Goal: Task Accomplishment & Management: Manage account settings

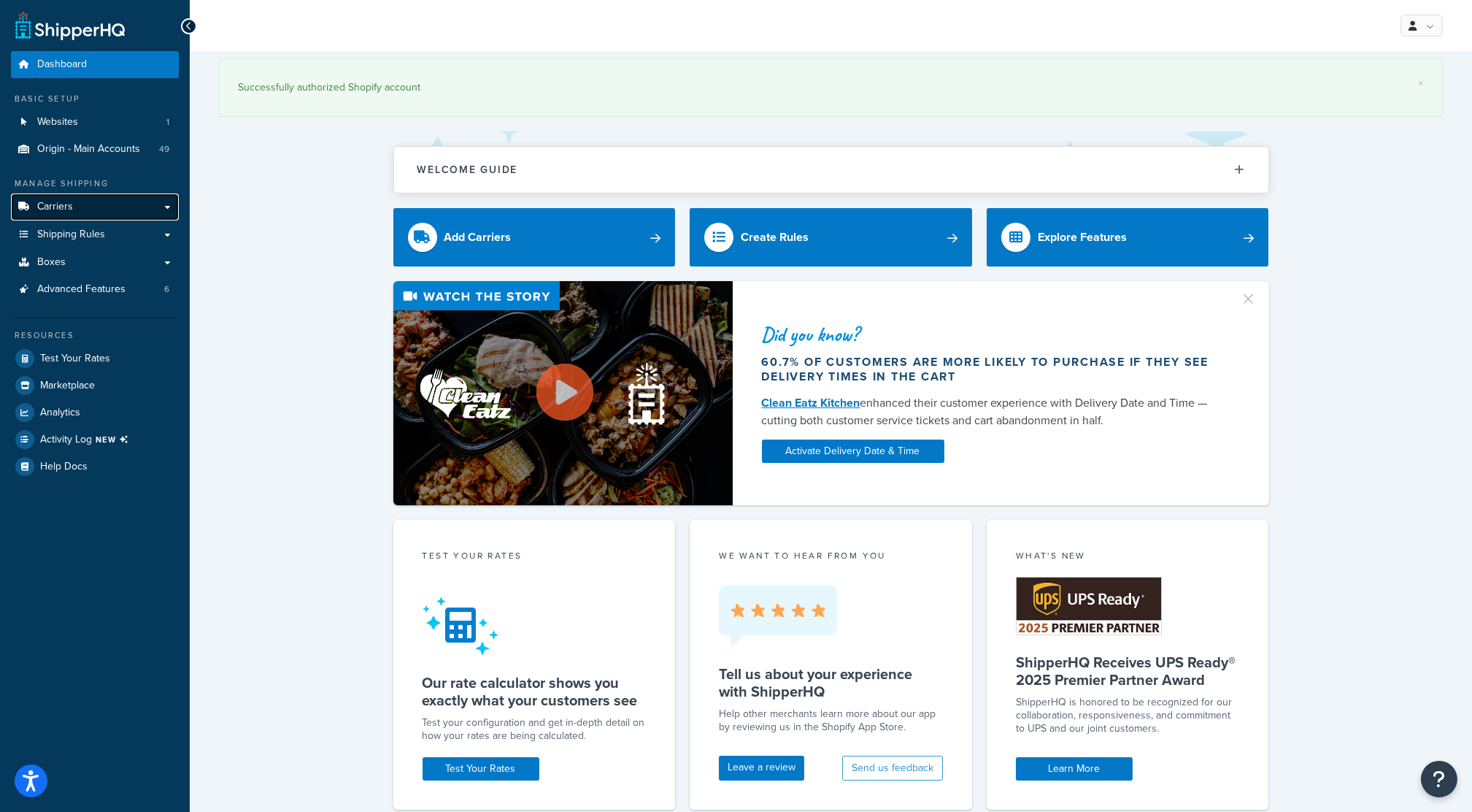
click at [155, 207] on link "Carriers" at bounding box center [94, 207] width 168 height 27
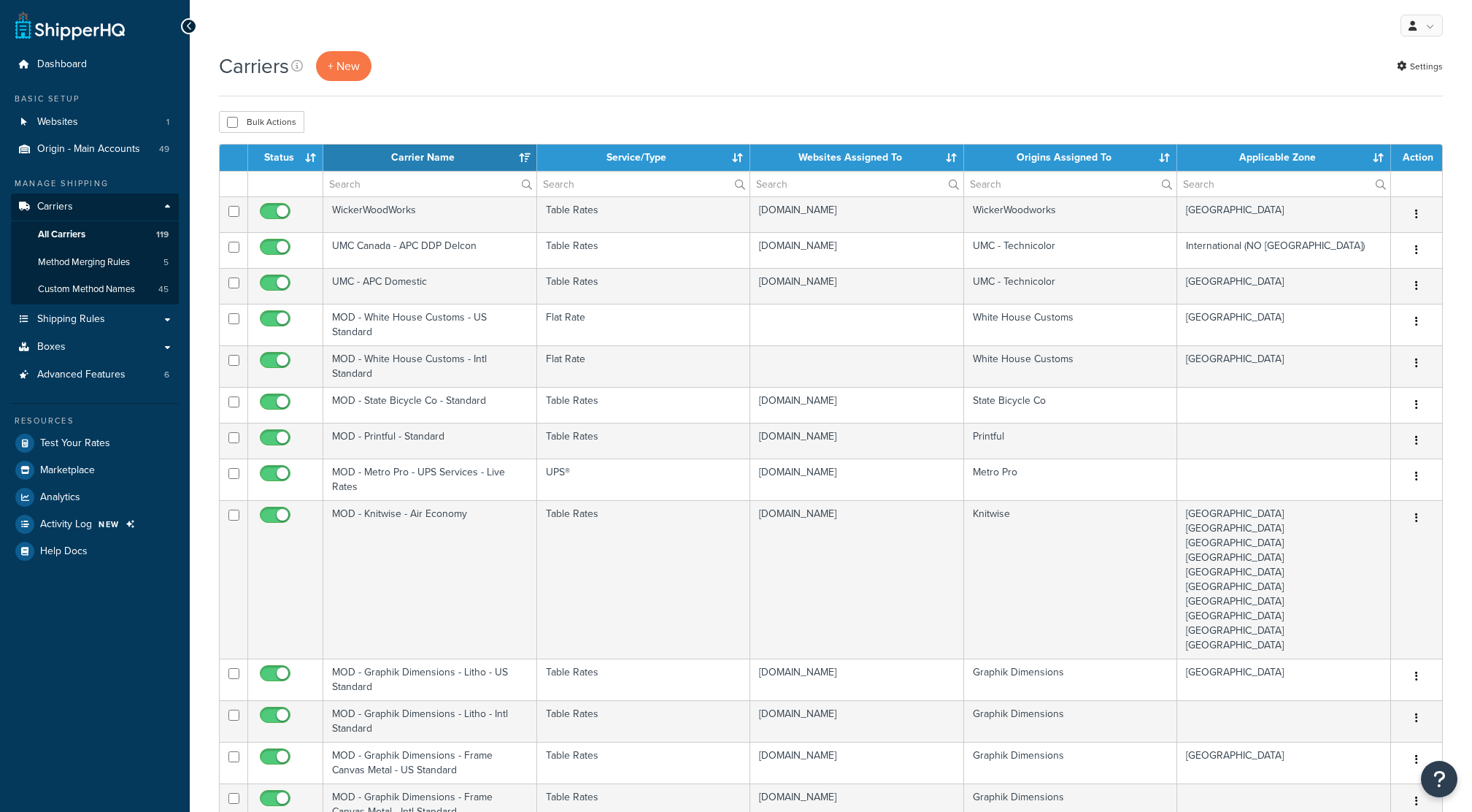
select select "15"
click at [472, 188] on input "text" at bounding box center [430, 184] width 213 height 25
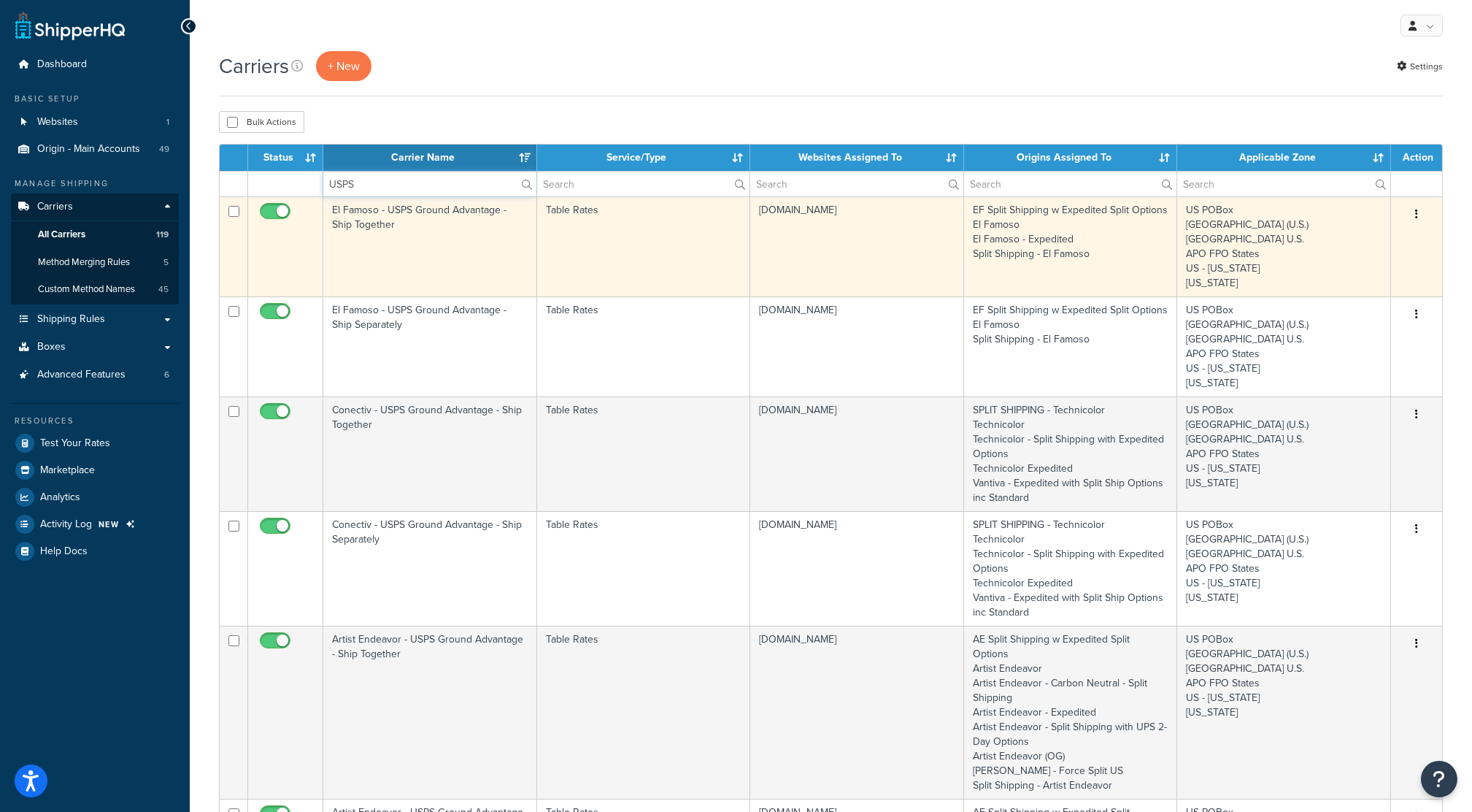
type input "USPS"
click at [474, 249] on td "El Famoso - USPS Ground Advantage - Ship Together" at bounding box center [431, 247] width 214 height 100
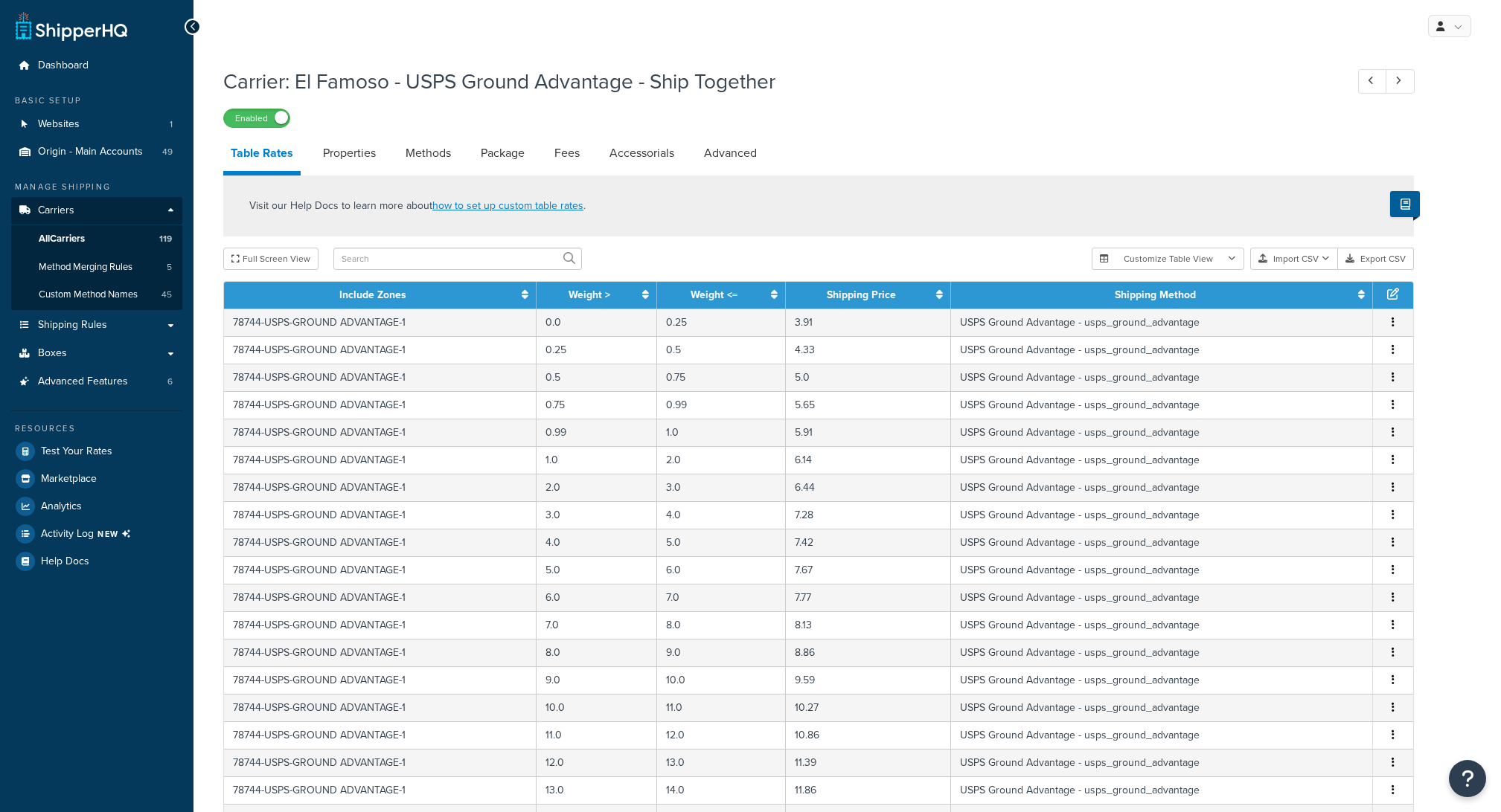
select select "25"
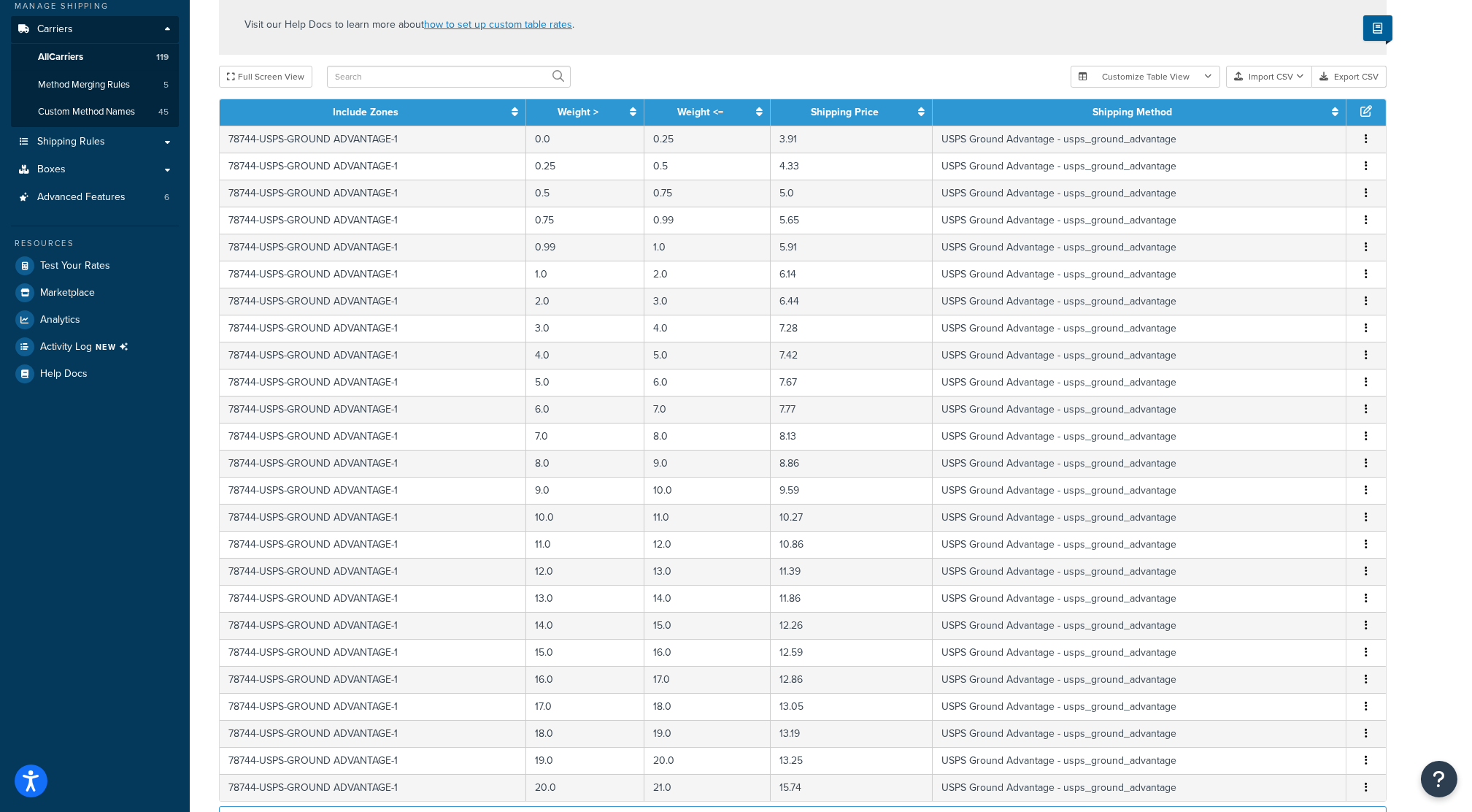
scroll to position [181, 0]
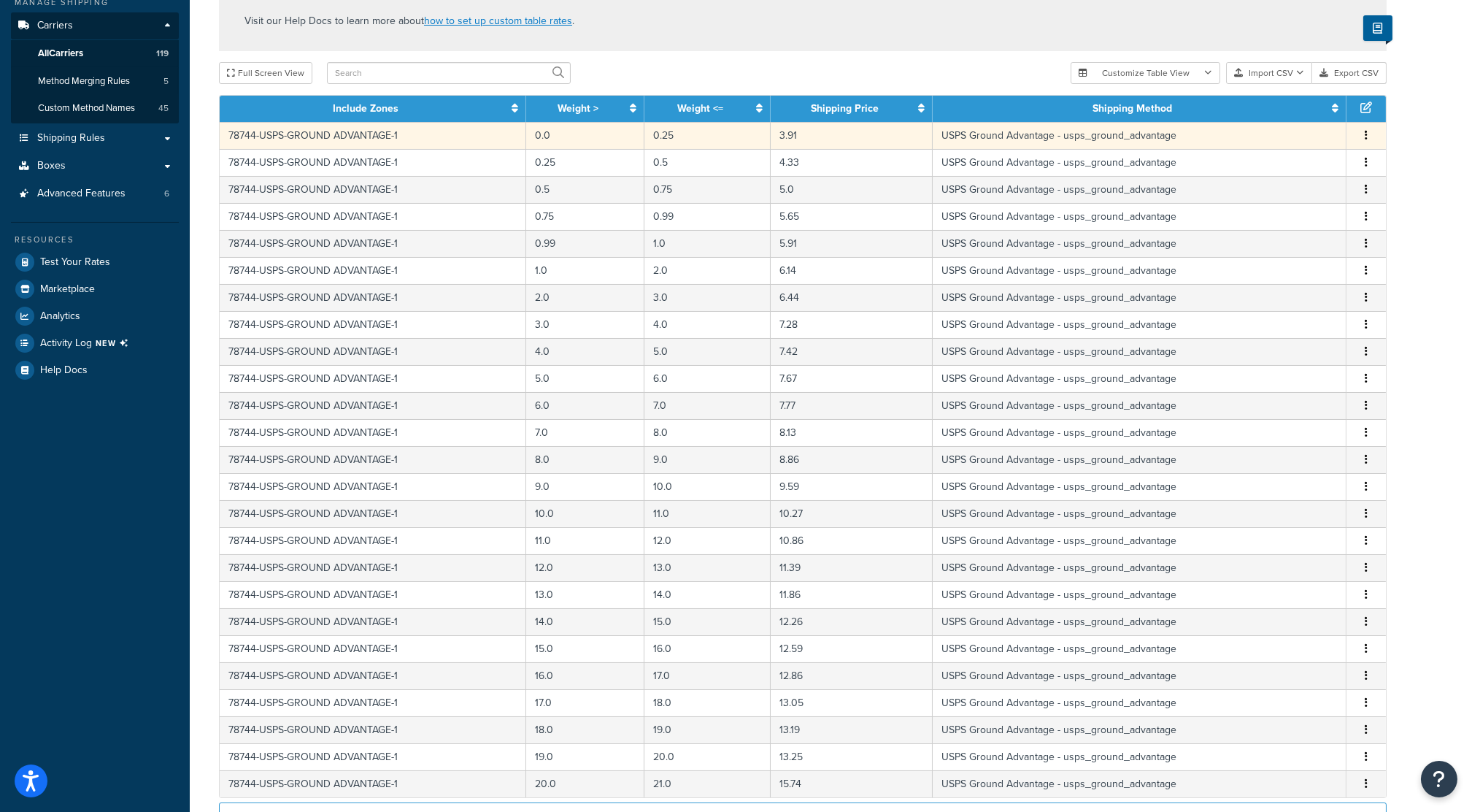
click at [1364, 141] on button "button" at bounding box center [1366, 136] width 12 height 16
click at [1469, 164] on div "Carrier: El Famoso - USPS Ground Advantage - Ship Together Enabled Table Rates …" at bounding box center [830, 422] width 1282 height 1088
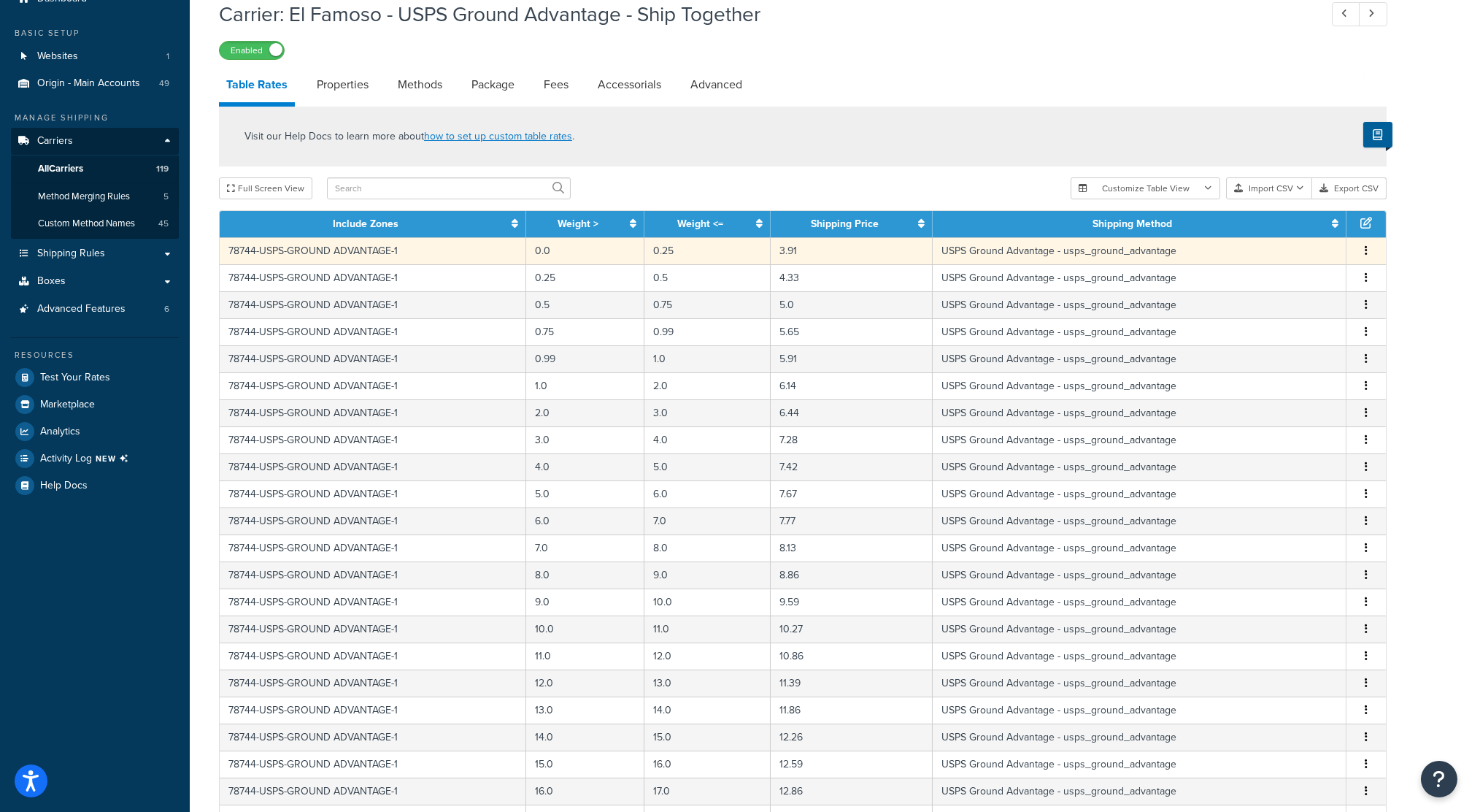
scroll to position [62, 0]
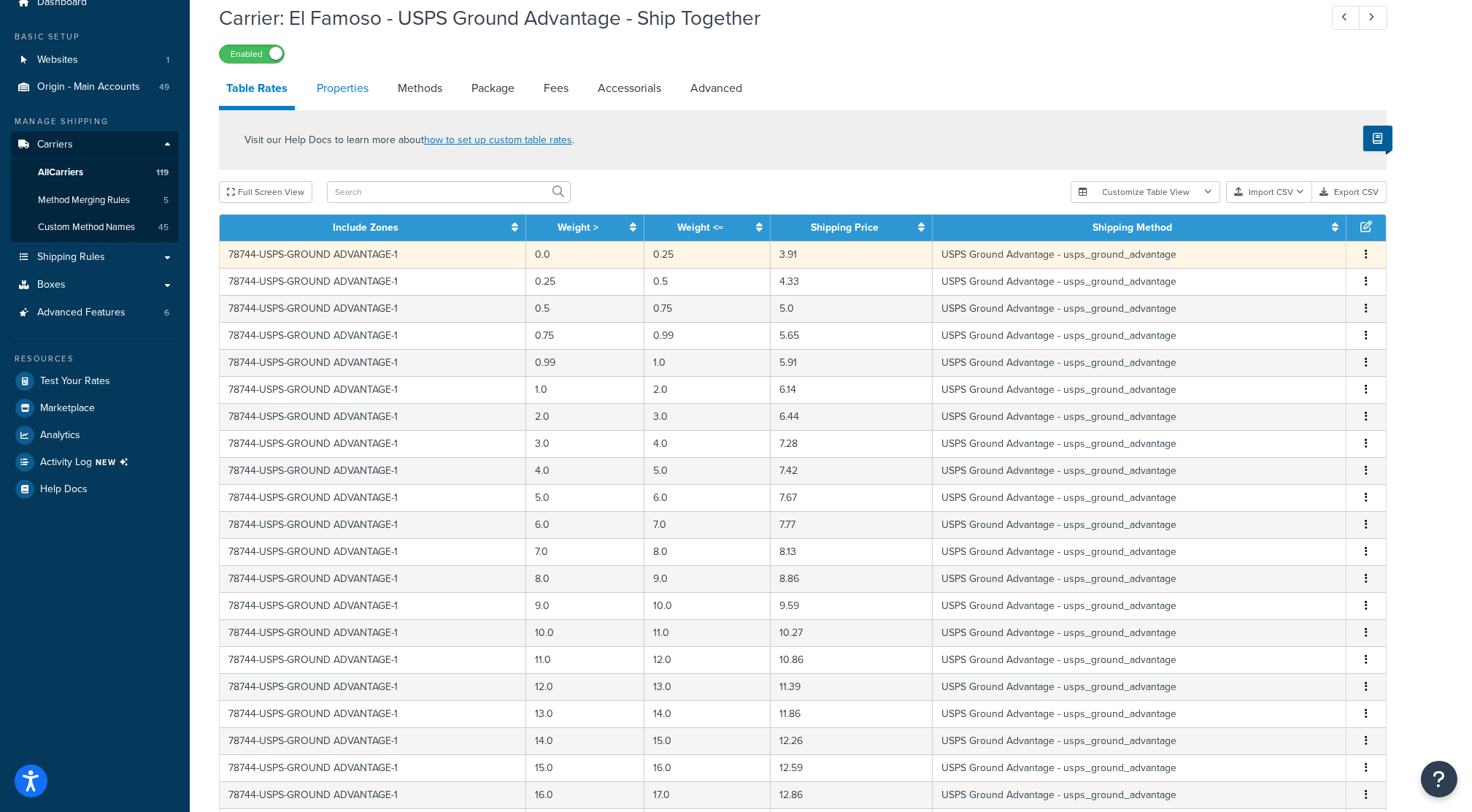
click at [355, 86] on link "Properties" at bounding box center [342, 88] width 66 height 35
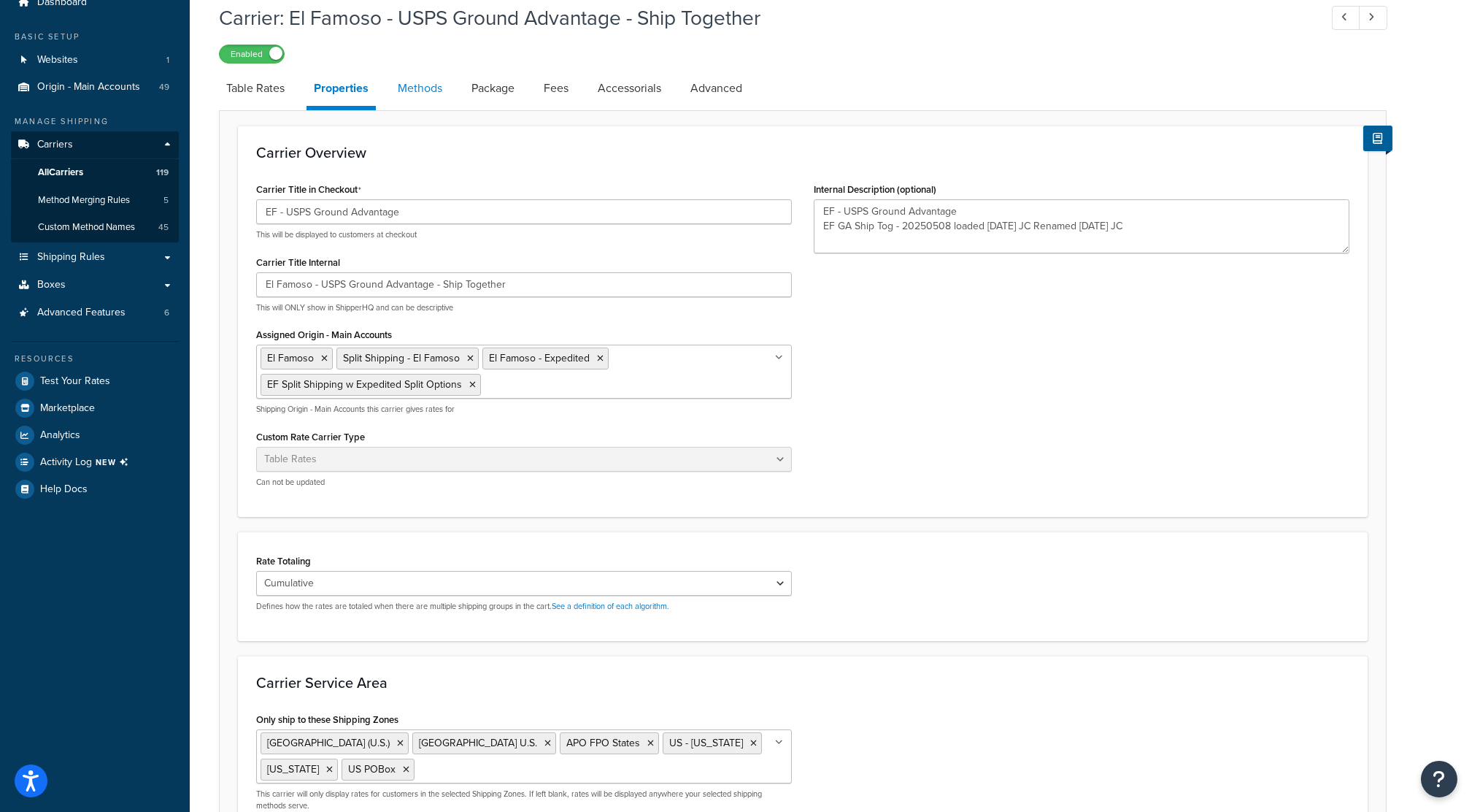
type textarea "EF - USPS Ground Advantage EF GA Ship Tog - 20250508 loaded 05/09/2025 JC Renam…"
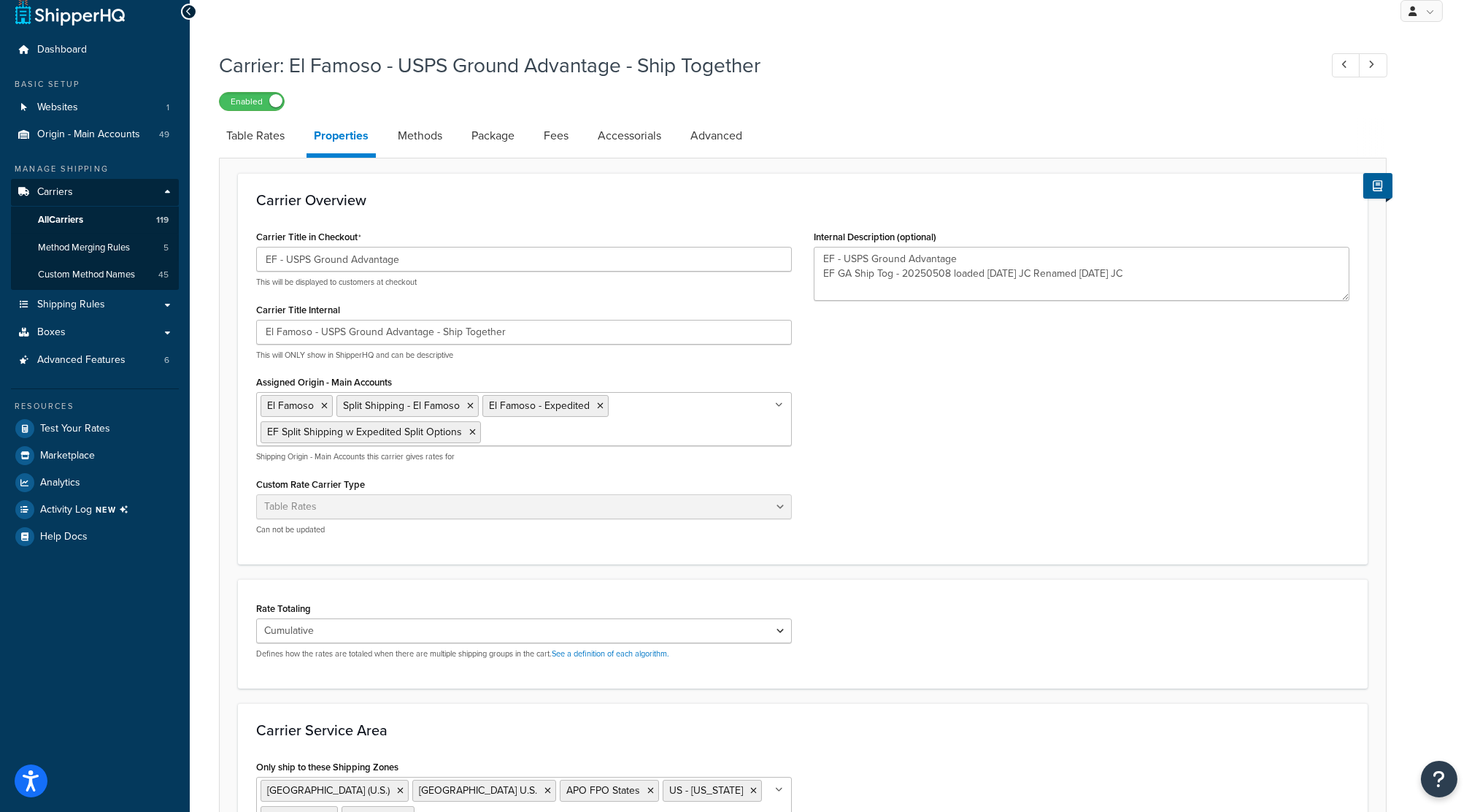
scroll to position [4, 0]
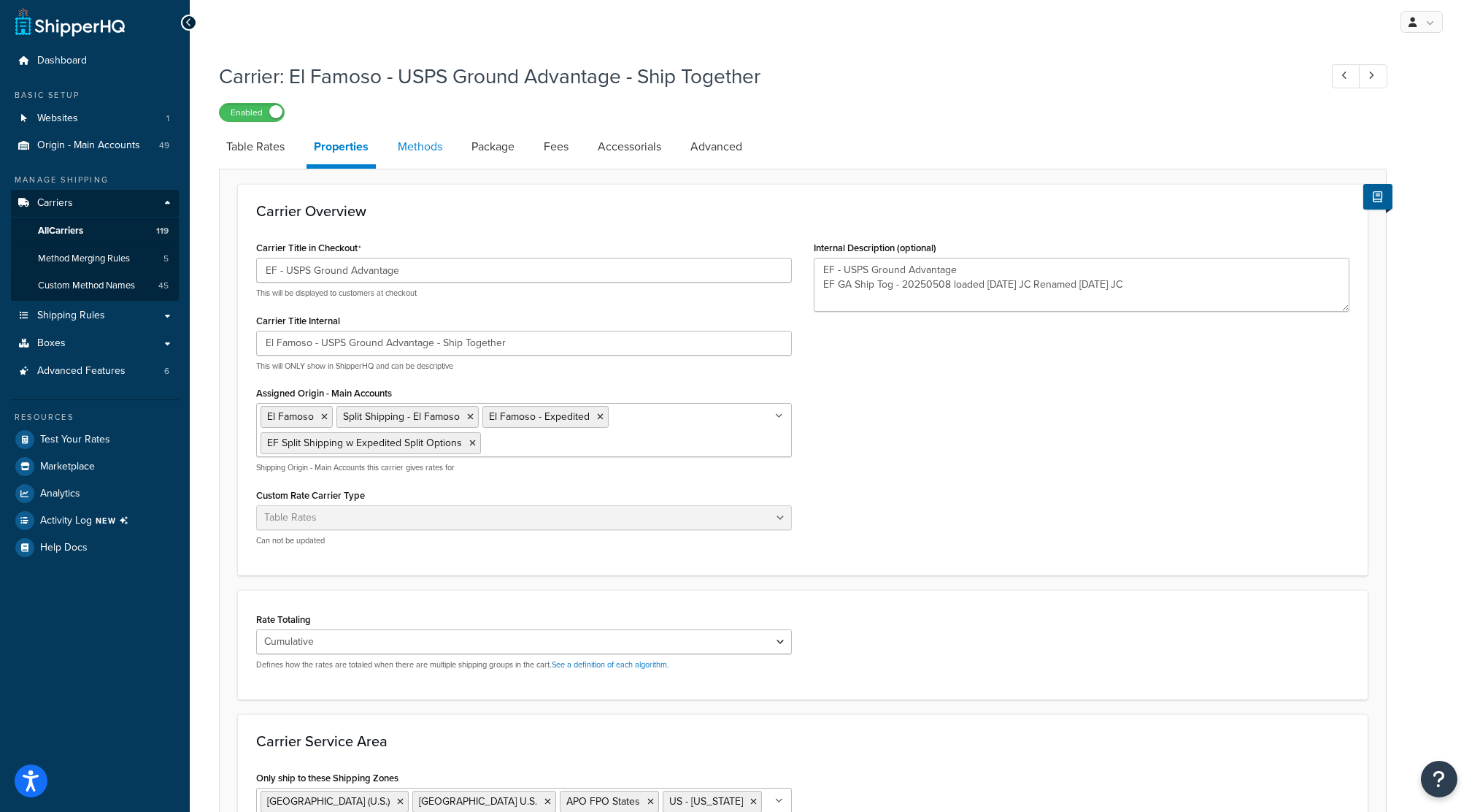
click at [414, 144] on link "Methods" at bounding box center [419, 146] width 59 height 35
select select "25"
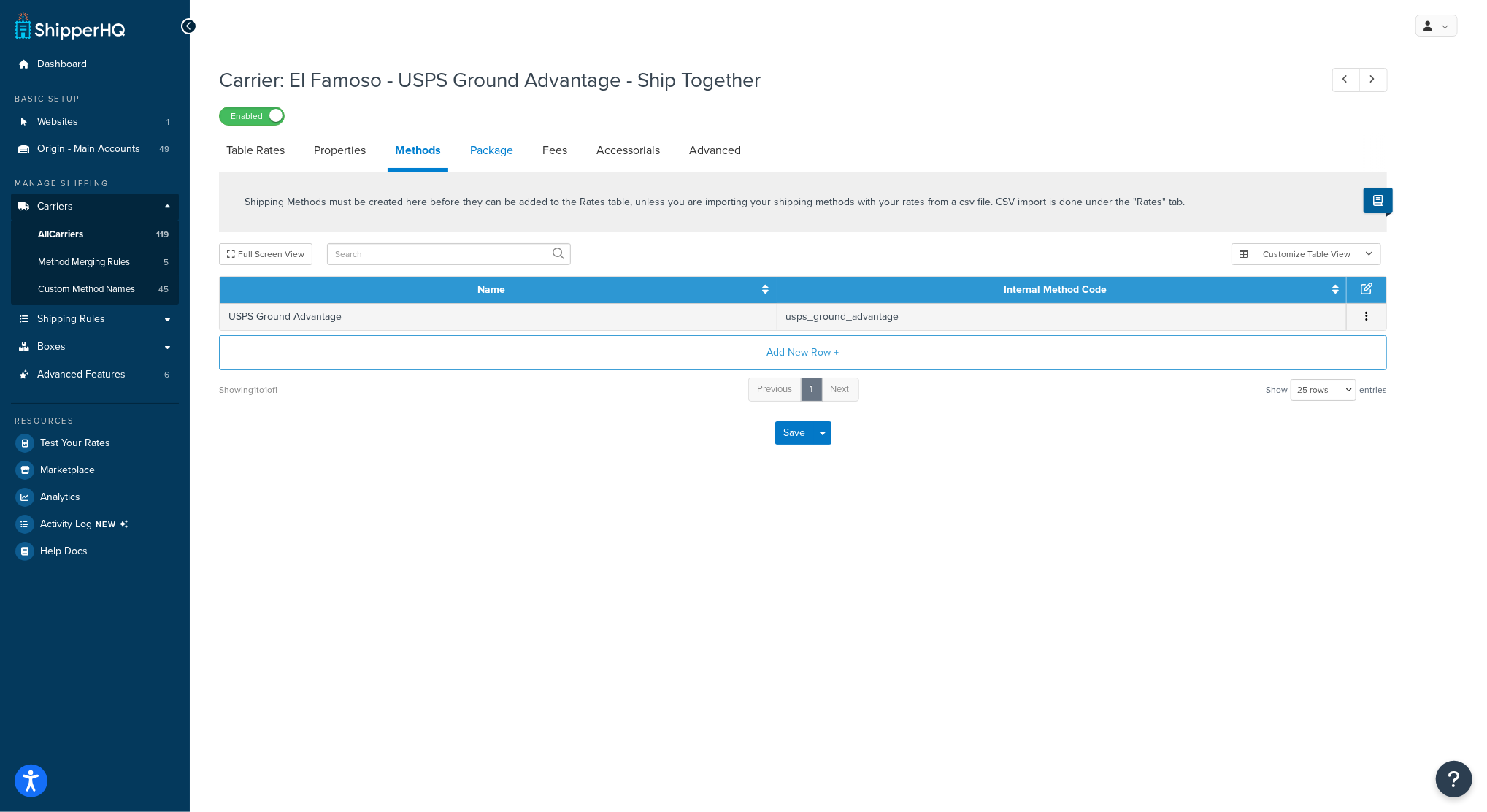
click at [499, 151] on link "Package" at bounding box center [491, 150] width 58 height 35
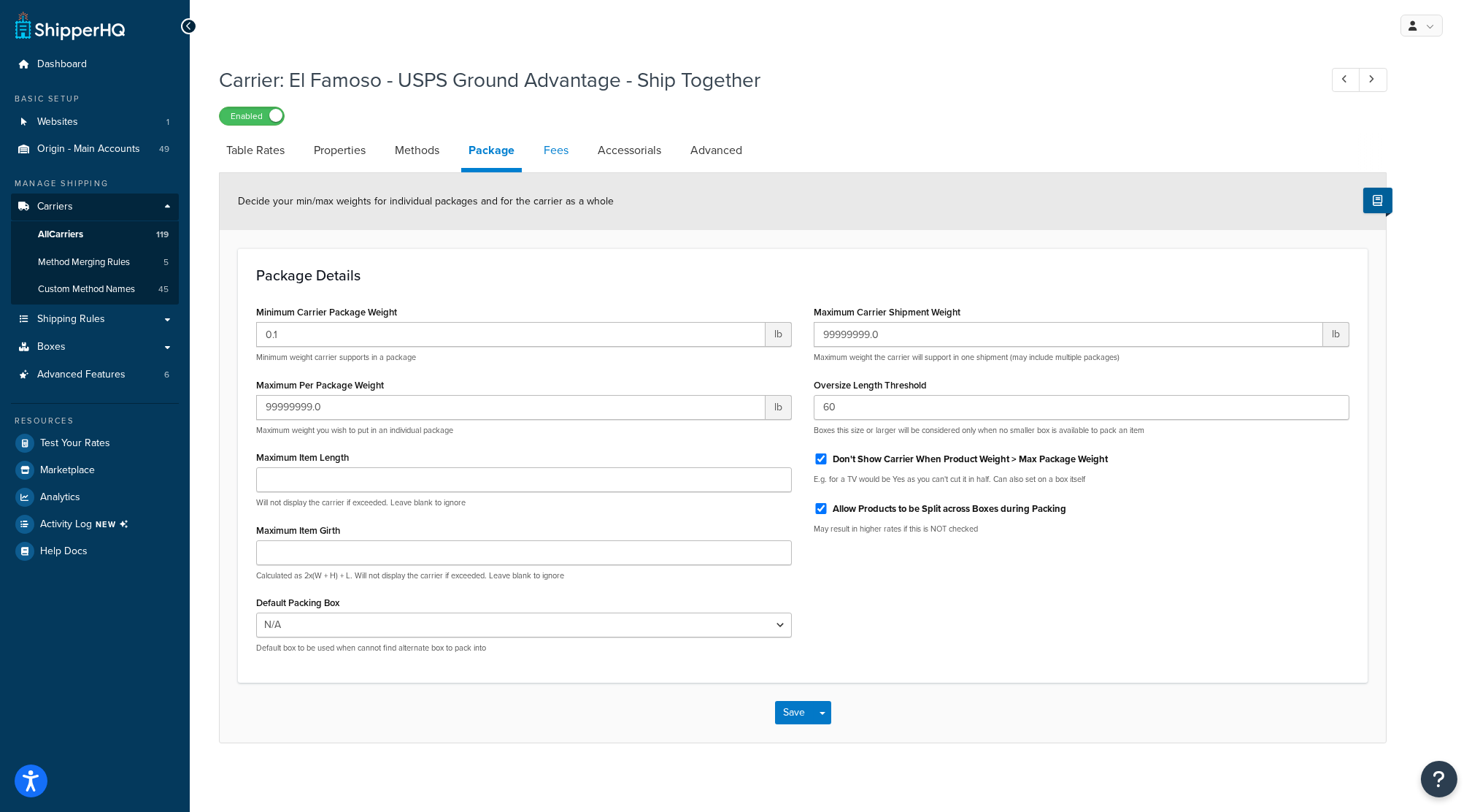
click at [573, 158] on link "Fees" at bounding box center [556, 150] width 39 height 35
select select "package"
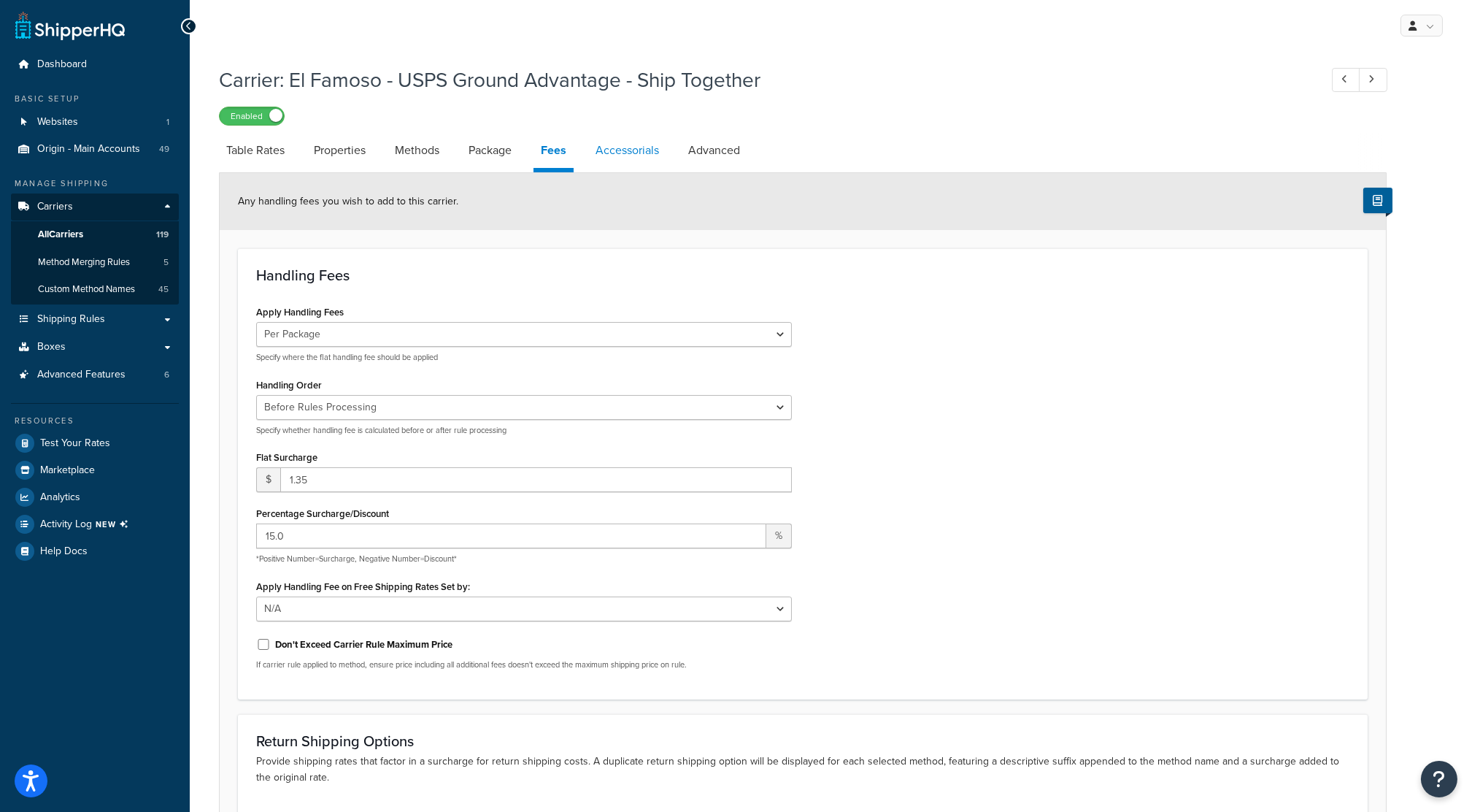
click at [639, 154] on link "Accessorials" at bounding box center [627, 150] width 78 height 35
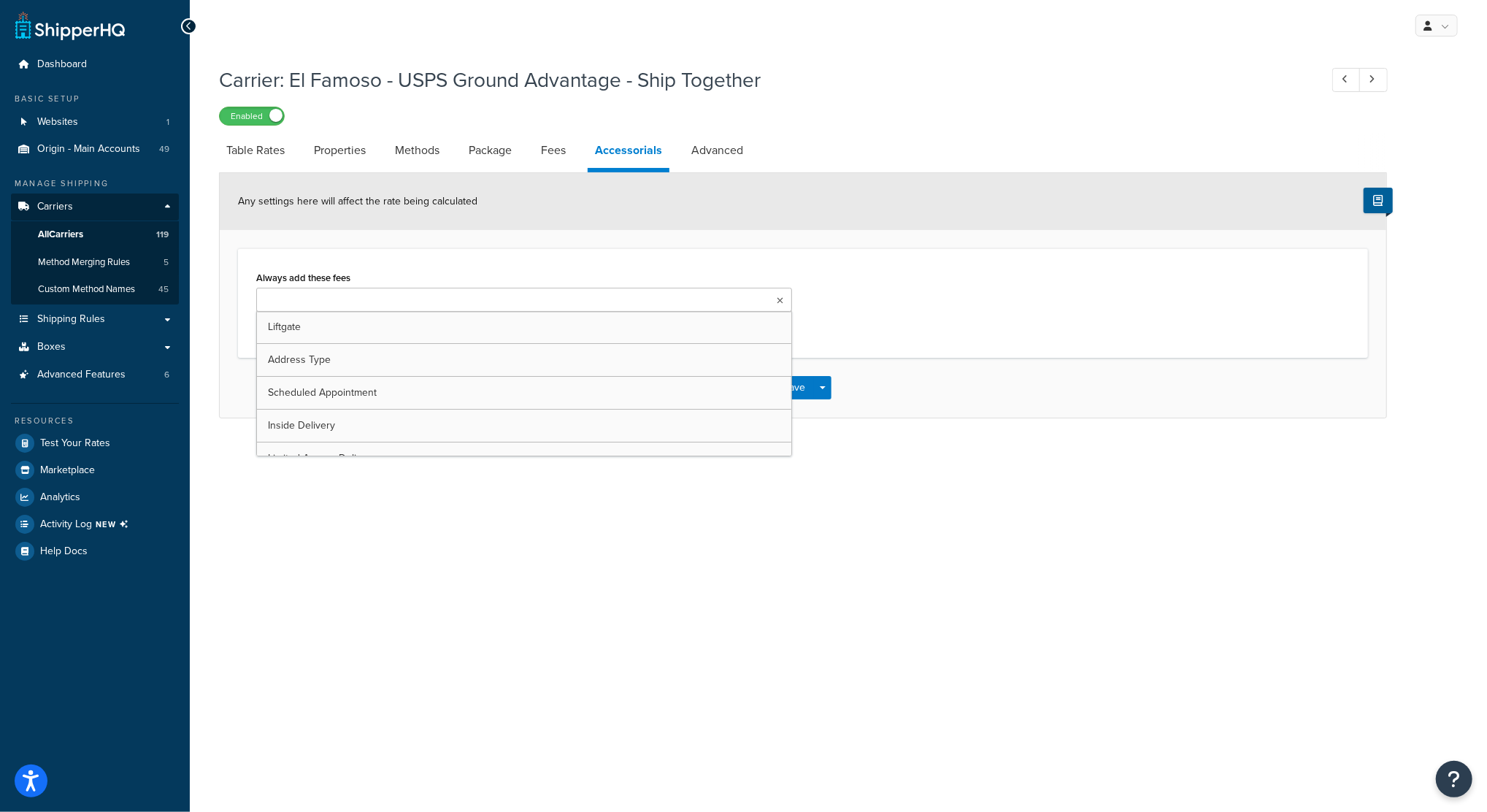
click at [760, 294] on ul at bounding box center [524, 300] width 536 height 24
click at [726, 150] on link "Advanced" at bounding box center [717, 150] width 66 height 35
select select "false"
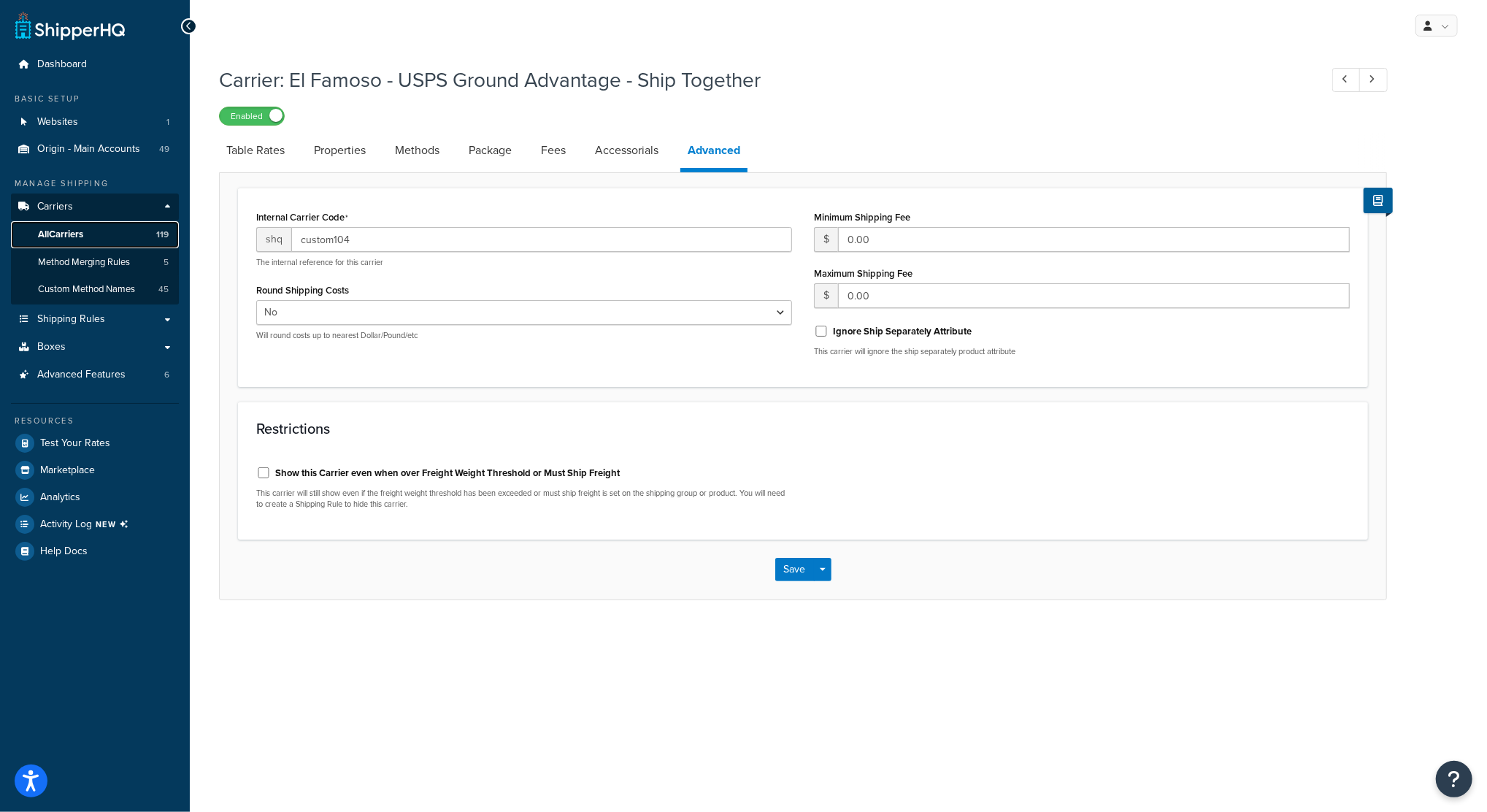
click at [166, 238] on span "119" at bounding box center [162, 234] width 13 height 13
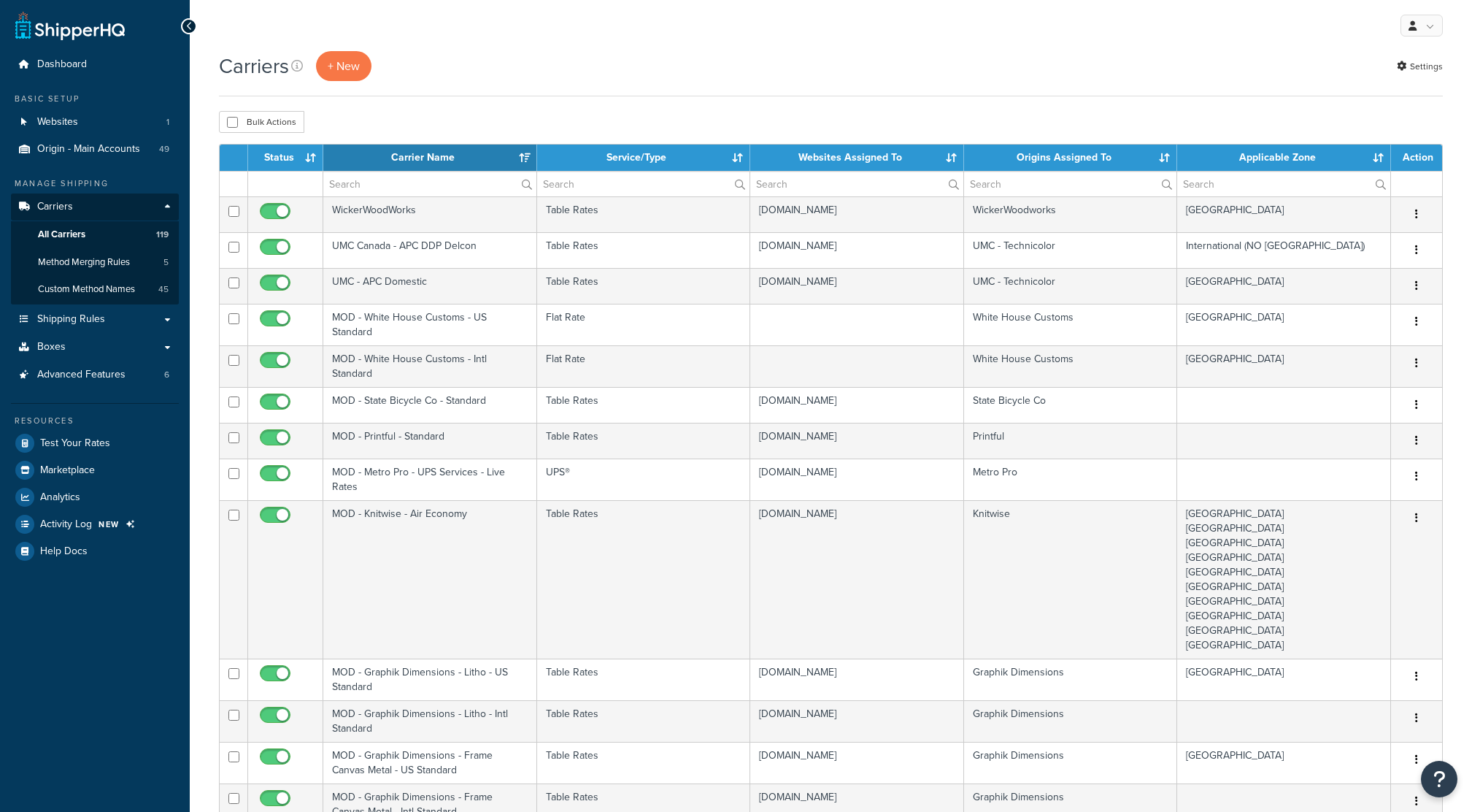
select select "15"
click at [367, 190] on input "text" at bounding box center [430, 184] width 213 height 25
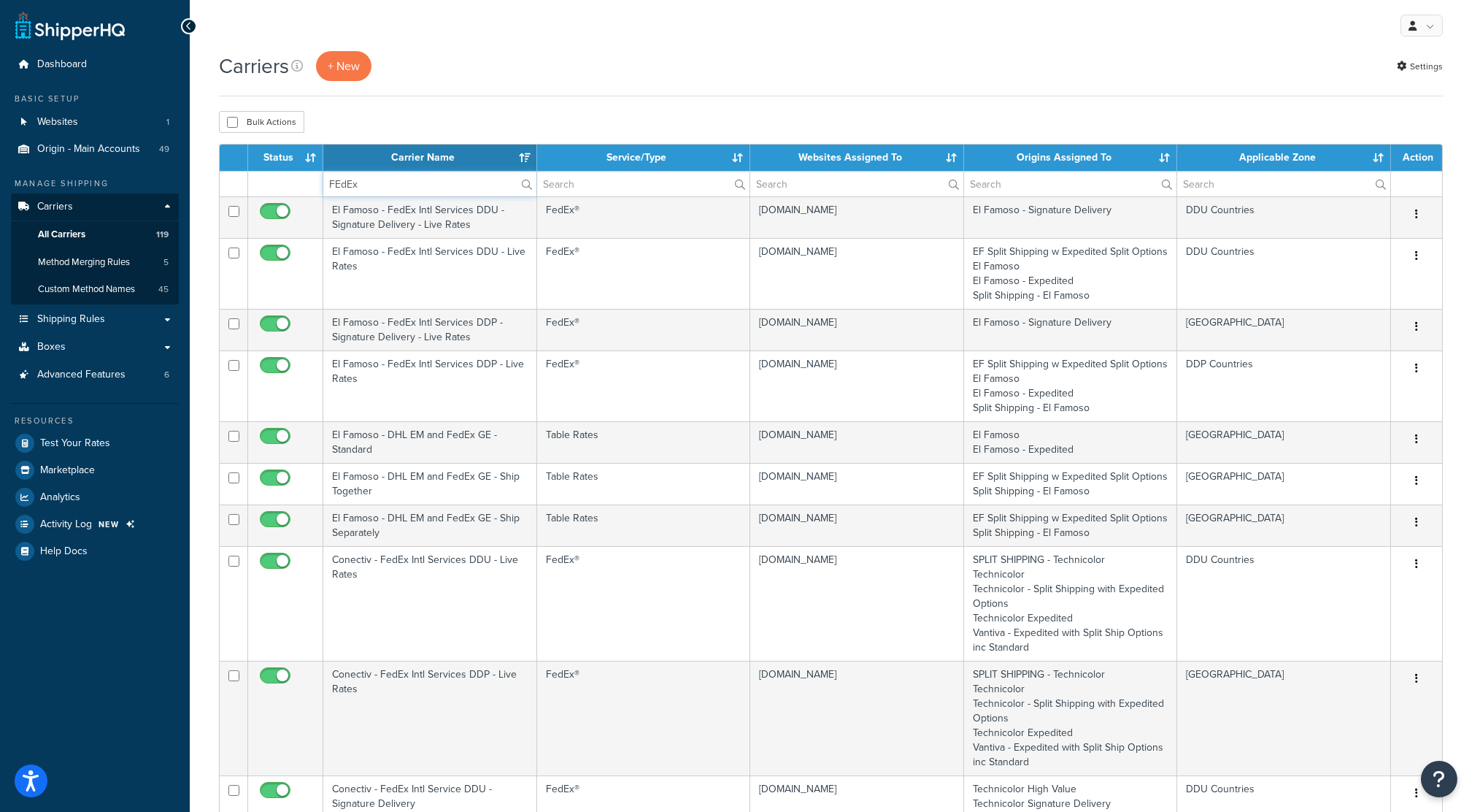
drag, startPoint x: 389, startPoint y: 178, endPoint x: 303, endPoint y: 173, distance: 86.1
click at [303, 173] on tr "FEdEx" at bounding box center [830, 183] width 1222 height 26
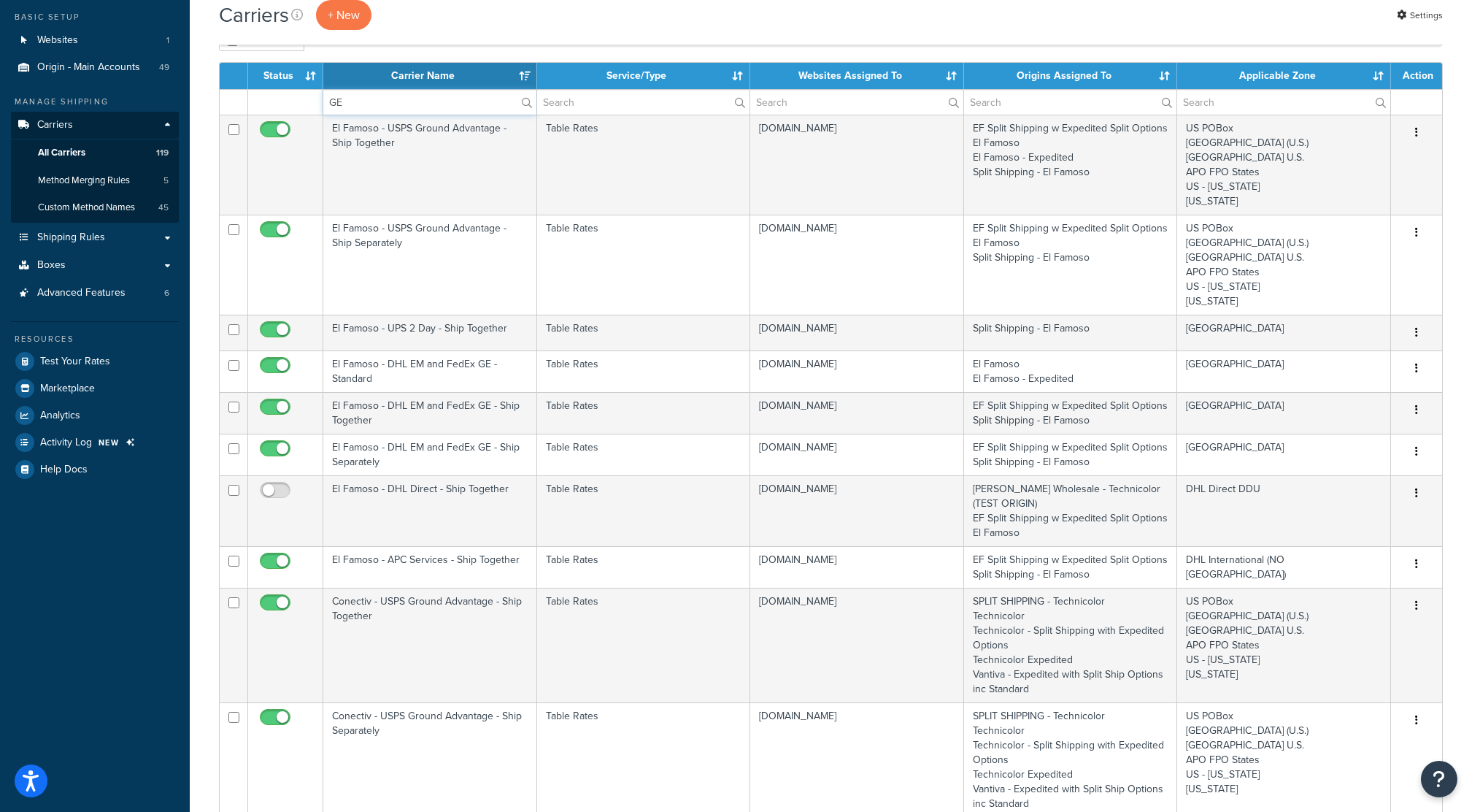
scroll to position [80, 0]
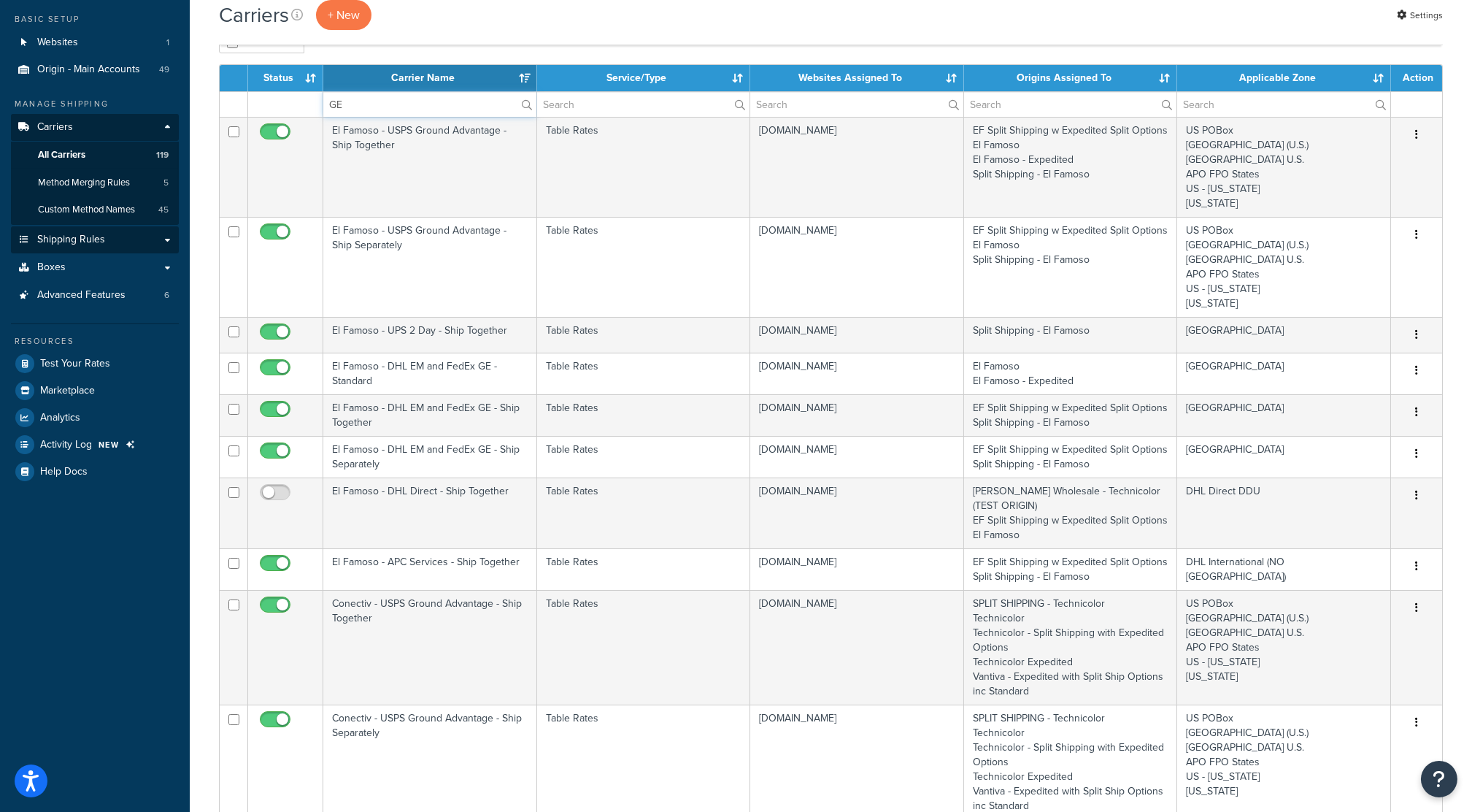
type input "GE"
click at [135, 243] on link "Shipping Rules" at bounding box center [94, 240] width 168 height 27
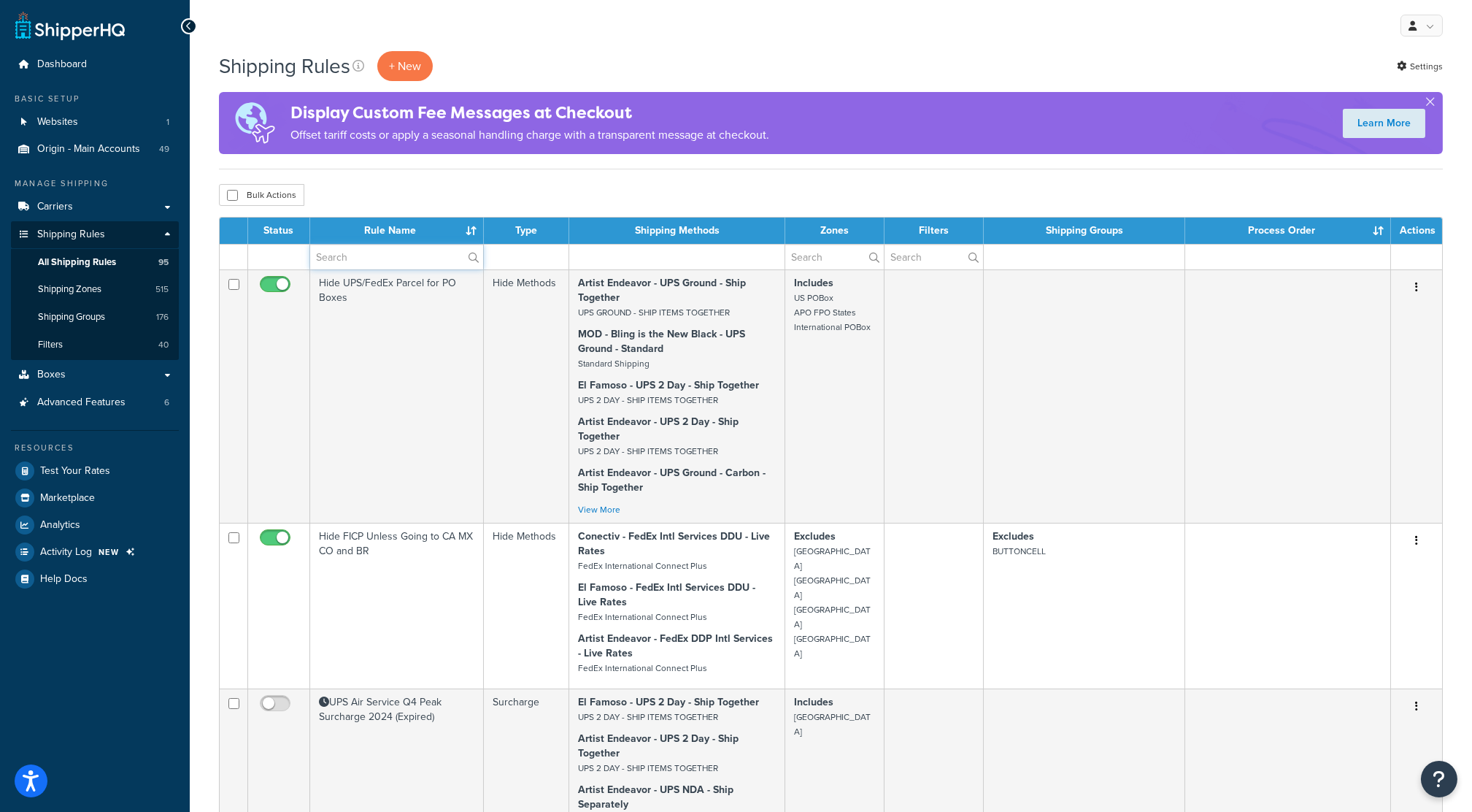
click at [390, 260] on input "text" at bounding box center [397, 257] width 173 height 25
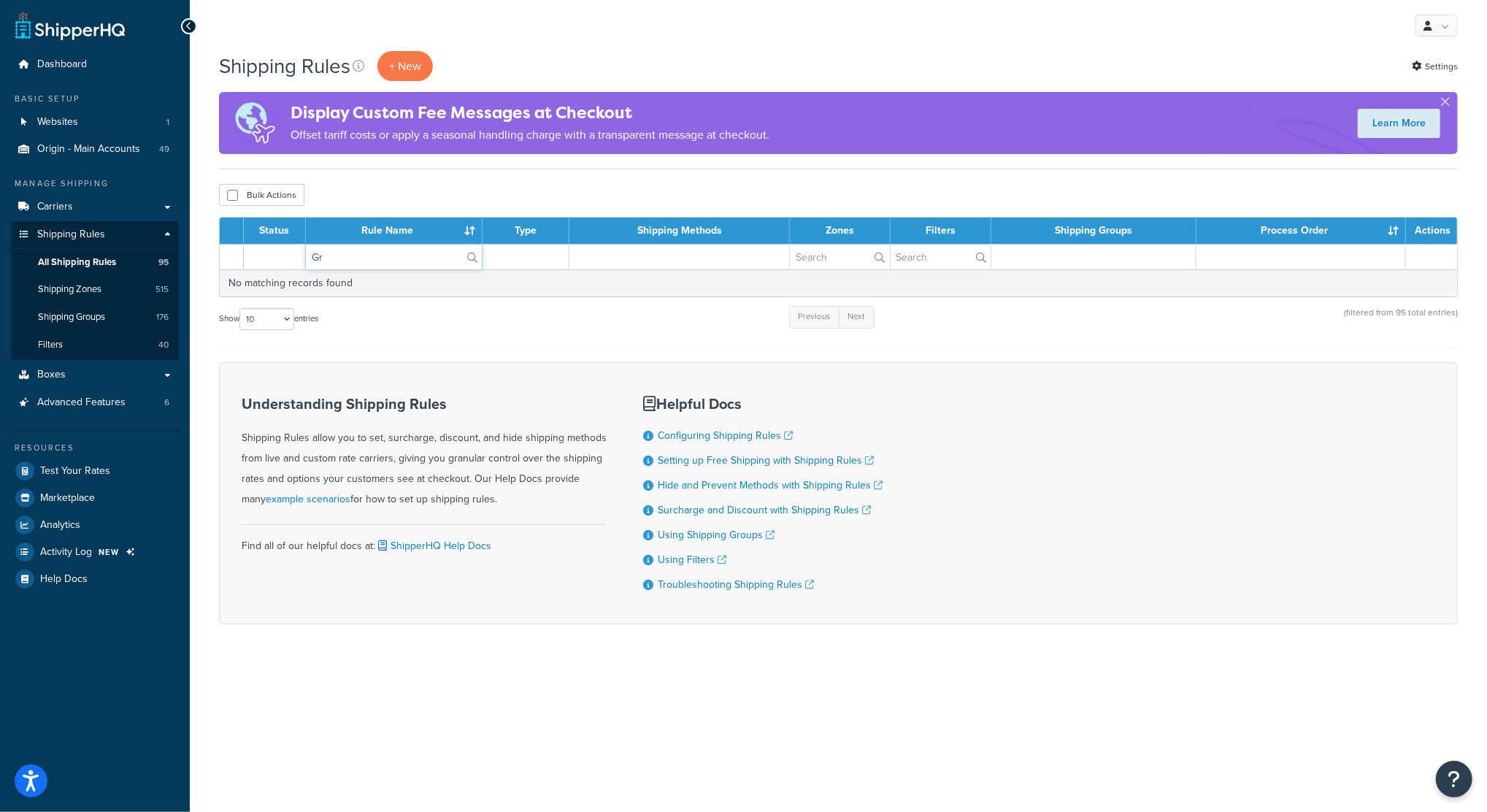
type input "G"
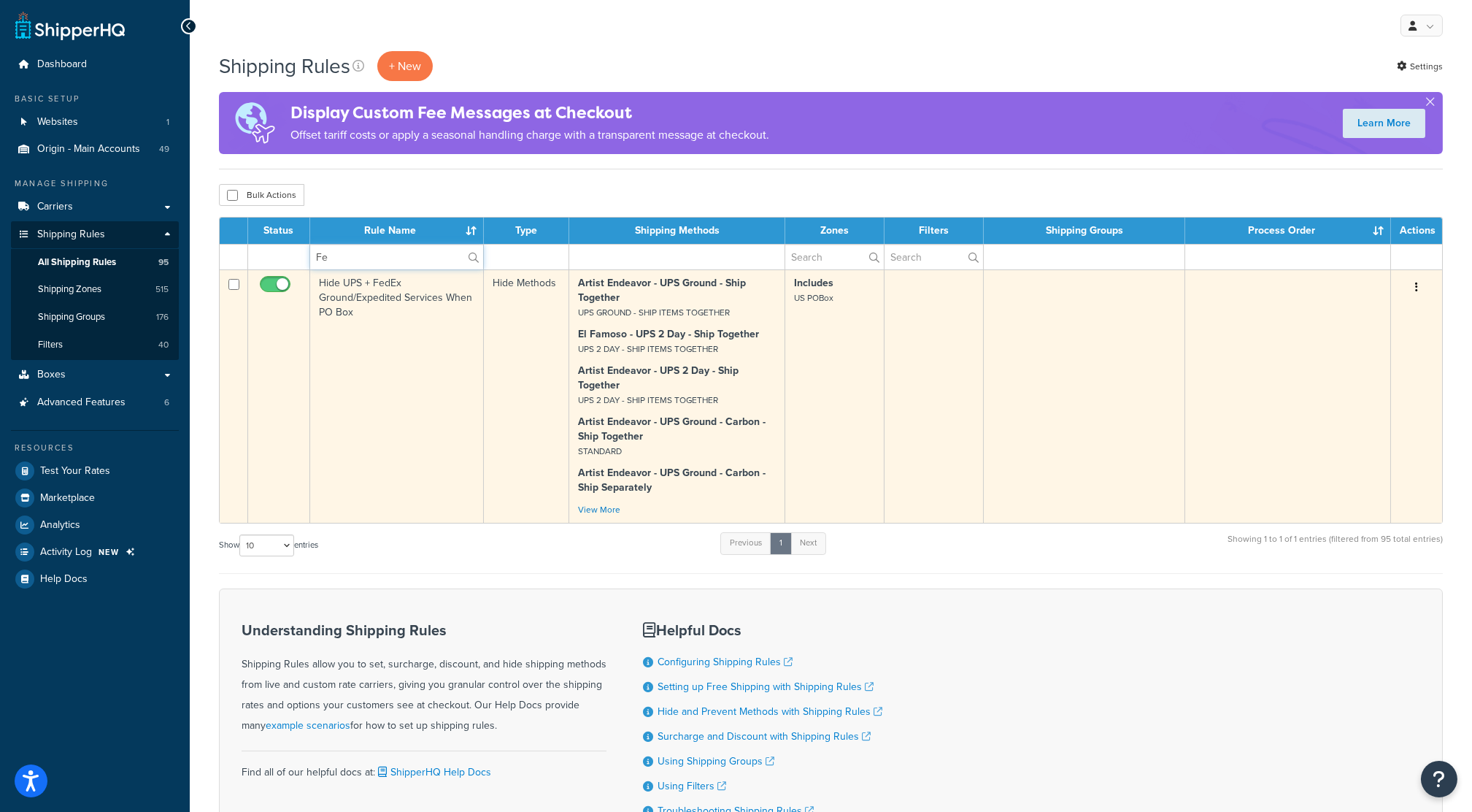
type input "F"
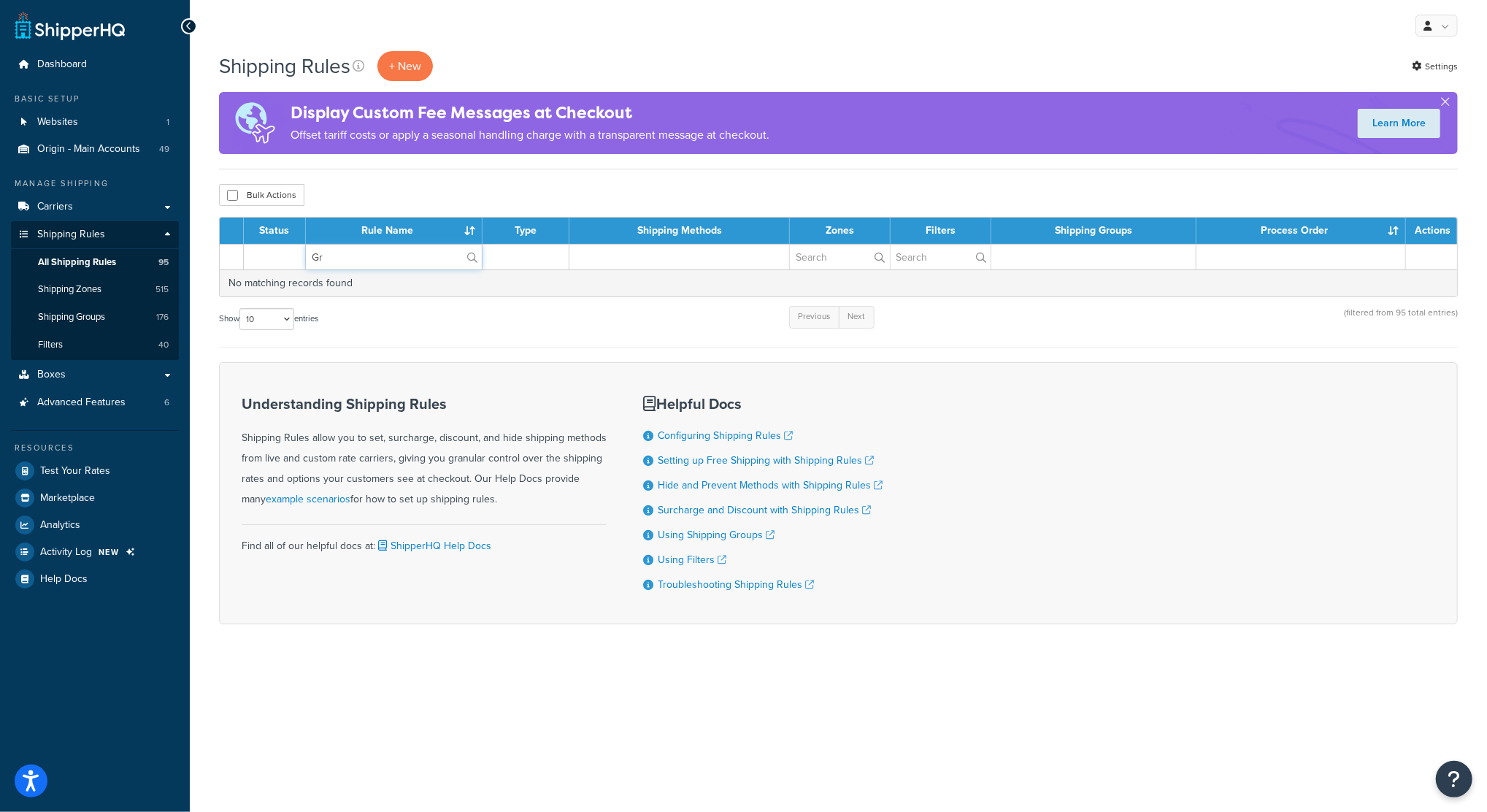
type input "G"
